Goal: Check status: Check status

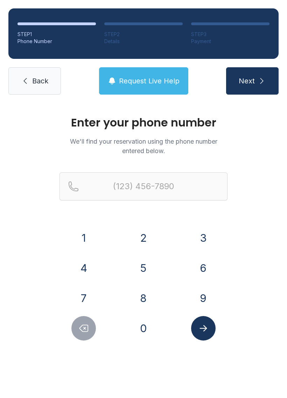
click at [84, 275] on button "4" at bounding box center [83, 268] width 25 height 25
click at [205, 265] on button "6" at bounding box center [203, 268] width 25 height 25
click at [206, 292] on button "9" at bounding box center [203, 298] width 25 height 25
click at [87, 271] on button "4" at bounding box center [83, 268] width 25 height 25
click at [201, 275] on button "6" at bounding box center [203, 268] width 25 height 25
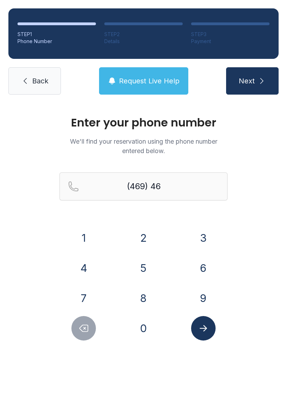
click at [205, 237] on button "3" at bounding box center [203, 238] width 25 height 25
click at [146, 296] on button "8" at bounding box center [143, 298] width 25 height 25
click at [214, 230] on div "3" at bounding box center [203, 238] width 49 height 25
click at [206, 262] on button "6" at bounding box center [203, 268] width 25 height 25
click at [204, 235] on button "3" at bounding box center [203, 238] width 25 height 25
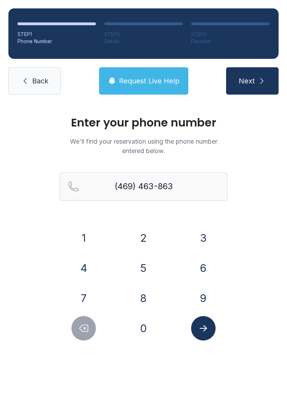
click at [85, 333] on button "Delete number" at bounding box center [83, 328] width 25 height 25
click at [86, 330] on icon "Delete number" at bounding box center [83, 328] width 11 height 11
click at [206, 240] on button "3" at bounding box center [203, 238] width 25 height 25
click at [204, 269] on button "6" at bounding box center [203, 268] width 25 height 25
click at [207, 237] on button "3" at bounding box center [203, 238] width 25 height 25
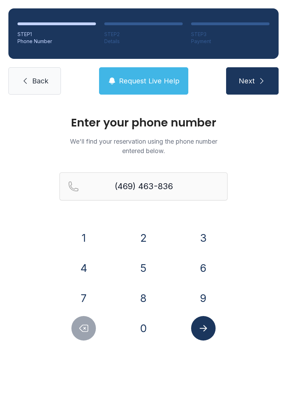
type input "[PHONE_NUMBER]"
click at [269, 91] on button "Next" at bounding box center [252, 80] width 53 height 27
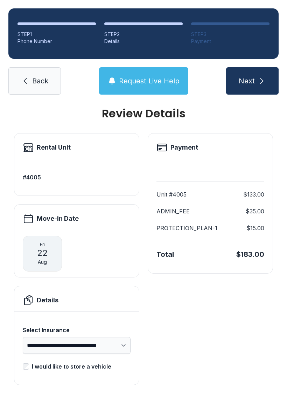
scroll to position [9, 0]
click at [256, 88] on button "Next" at bounding box center [252, 80] width 53 height 27
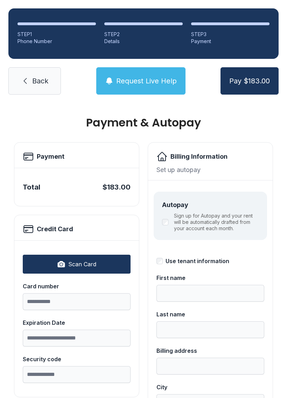
click at [36, 84] on span "Back" at bounding box center [40, 81] width 16 height 10
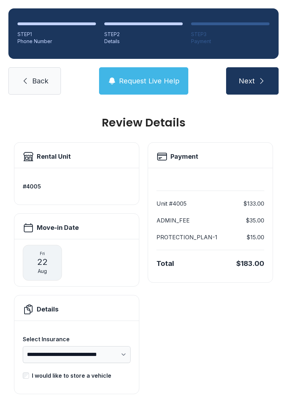
click at [43, 83] on span "Back" at bounding box center [40, 81] width 16 height 10
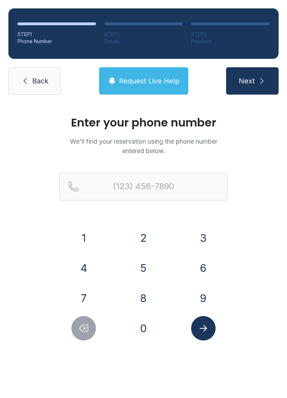
click at [28, 90] on link "Back" at bounding box center [34, 80] width 53 height 27
